Goal: Task Accomplishment & Management: Manage account settings

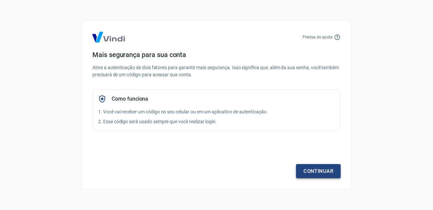
click at [327, 170] on link "Continuar" at bounding box center [318, 171] width 45 height 14
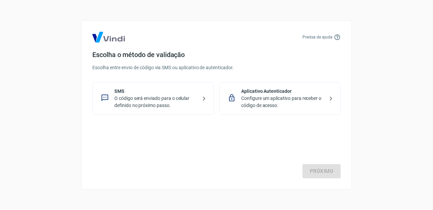
click at [319, 105] on p "Configure um aplicativo para receber o código de acesso." at bounding box center [282, 102] width 83 height 14
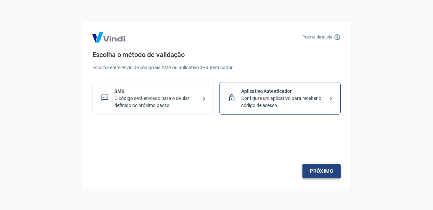
click at [321, 167] on link "Próximo" at bounding box center [321, 171] width 38 height 14
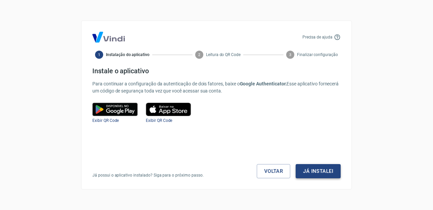
click at [324, 173] on button "Já instalei" at bounding box center [318, 171] width 45 height 14
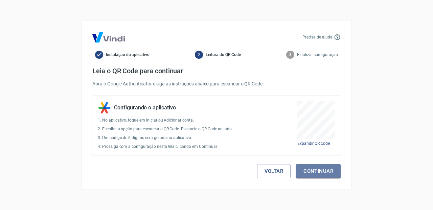
click at [324, 173] on button "Continuar" at bounding box center [318, 171] width 45 height 14
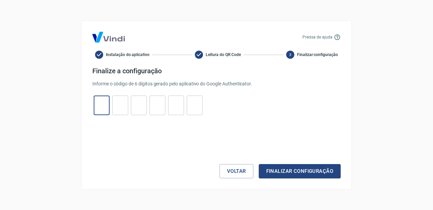
click at [98, 106] on input "tel" at bounding box center [102, 105] width 16 height 15
type input "8"
type input "1"
type input "0"
type input "9"
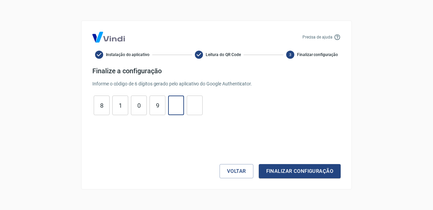
type input "8"
type input "6"
click at [276, 179] on div "Precisa de ajuda Instalação do aplicativo Leitura do QR Code 3 Finalizar config…" at bounding box center [216, 105] width 271 height 169
click at [276, 170] on button "Finalizar configuração" at bounding box center [300, 171] width 82 height 14
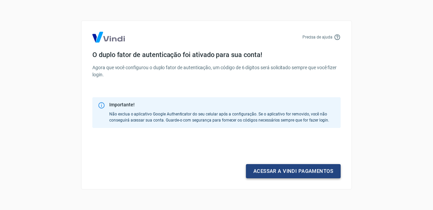
click at [325, 173] on link "Acessar a Vindi pagamentos" at bounding box center [293, 171] width 95 height 14
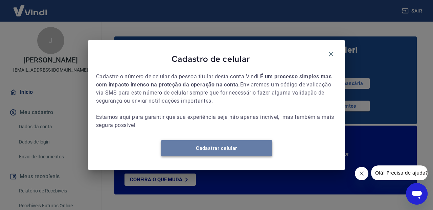
click at [215, 157] on link "Cadastrar celular" at bounding box center [216, 148] width 111 height 16
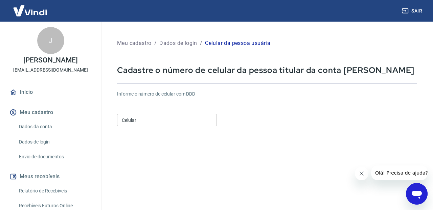
click at [162, 117] on input "Celular" at bounding box center [167, 120] width 100 height 13
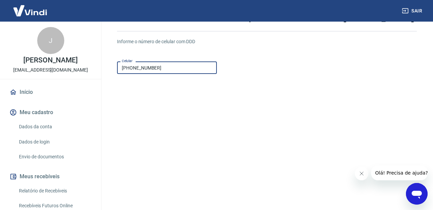
scroll to position [110, 0]
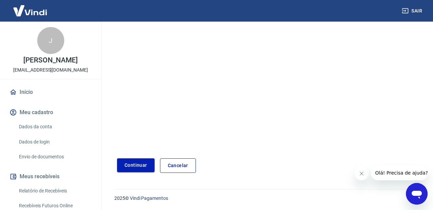
type input "[PHONE_NUMBER]"
click at [124, 166] on button "Continuar" at bounding box center [136, 166] width 38 height 14
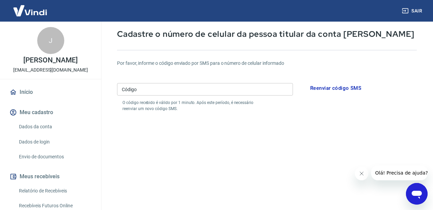
scroll to position [5, 0]
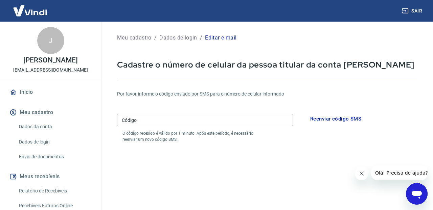
click at [164, 122] on input "Código" at bounding box center [205, 120] width 176 height 13
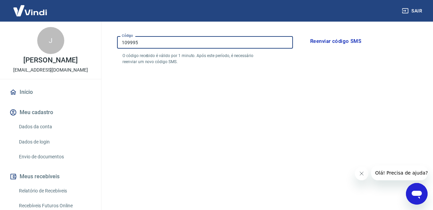
scroll to position [136, 0]
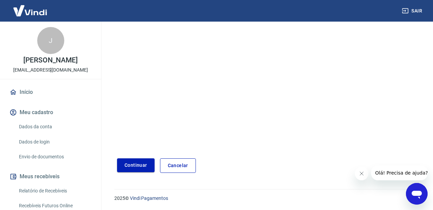
type input "109995"
click at [132, 166] on button "Continuar" at bounding box center [136, 166] width 38 height 14
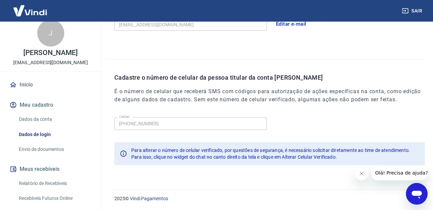
scroll to position [9, 0]
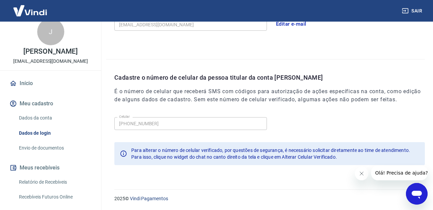
click at [43, 121] on link "Dados da conta" at bounding box center [54, 118] width 77 height 14
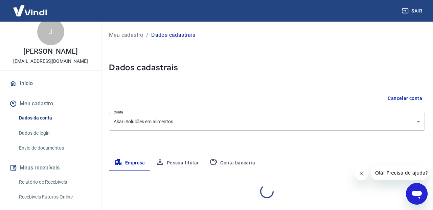
select select "SP"
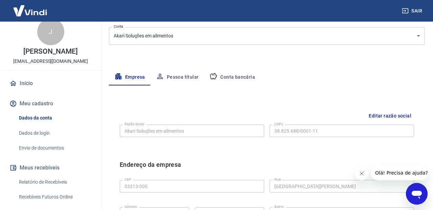
click at [238, 76] on button "Conta bancária" at bounding box center [232, 77] width 56 height 16
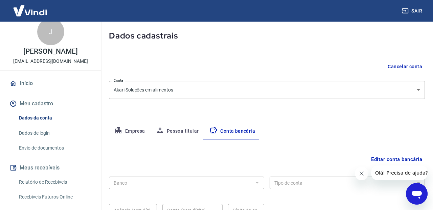
scroll to position [86, 0]
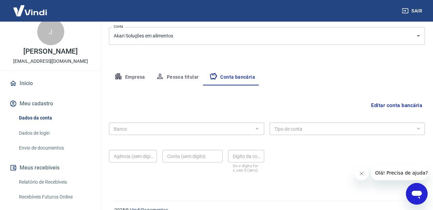
click at [256, 130] on div at bounding box center [256, 128] width 9 height 9
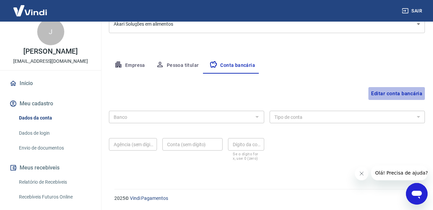
click at [398, 94] on button "Editar conta bancária" at bounding box center [396, 93] width 56 height 13
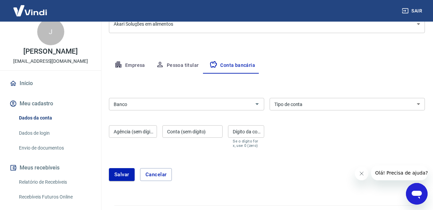
click at [196, 104] on input "Banco" at bounding box center [181, 104] width 140 height 8
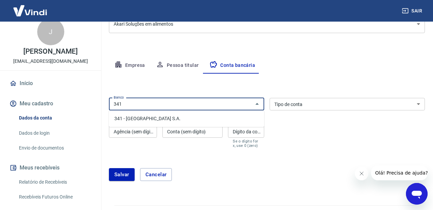
click at [165, 117] on li "341 - ITAÚ UNIBANCO S.A." at bounding box center [186, 118] width 155 height 11
type input "341 - ITAÚ UNIBANCO S.A."
click at [314, 105] on select "Conta Corrente Conta Poupança" at bounding box center [347, 104] width 155 height 13
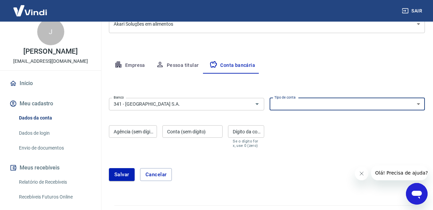
select select "1"
click at [270, 98] on select "Conta Corrente Conta Poupança" at bounding box center [347, 104] width 155 height 13
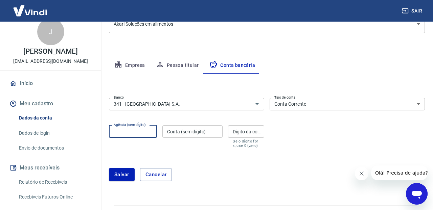
click at [130, 130] on div "Agência (sem dígito) Agência (sem dígito)" at bounding box center [133, 136] width 48 height 23
type input "0138"
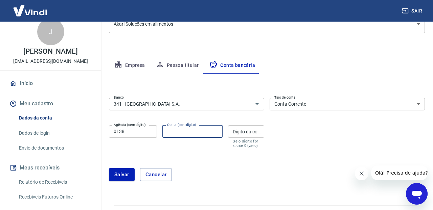
click at [170, 133] on input "Conta (sem dígito)" at bounding box center [192, 131] width 60 height 13
type input "23087"
click at [237, 132] on input "Dígito da conta" at bounding box center [246, 131] width 36 height 13
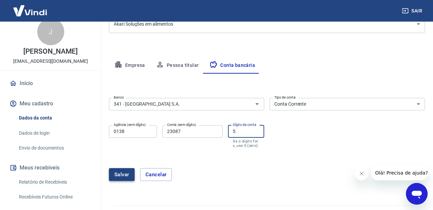
type input "5"
click at [129, 175] on button "Salvar" at bounding box center [122, 174] width 26 height 13
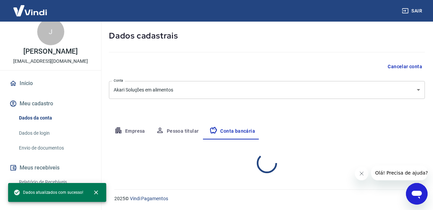
select select "1"
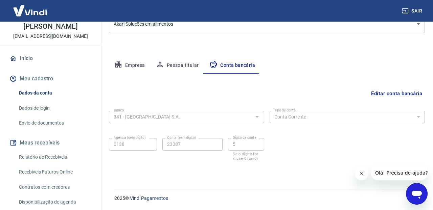
scroll to position [31, 0]
